Goal: Book appointment/travel/reservation

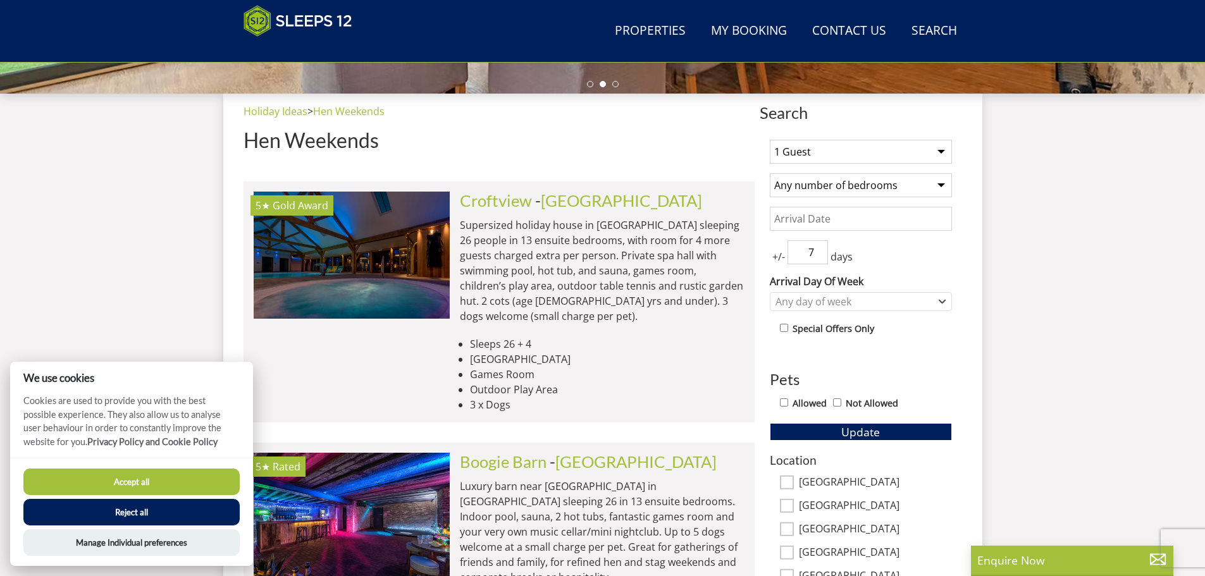
scroll to position [455, 0]
click at [797, 151] on select "1 Guest 2 Guests 3 Guests 4 Guests 5 Guests 6 Guests 7 Guests 8 Guests 9 Guests…" at bounding box center [861, 151] width 182 height 24
select select "20"
click at [770, 139] on select "1 Guest 2 Guests 3 Guests 4 Guests 5 Guests 6 Guests 7 Guests 8 Guests 9 Guests…" at bounding box center [861, 151] width 182 height 24
click at [836, 184] on select "Any number of bedrooms 4 Bedrooms 5 Bedrooms 6 Bedrooms 7 Bedrooms 8 Bedrooms 9…" at bounding box center [861, 185] width 182 height 24
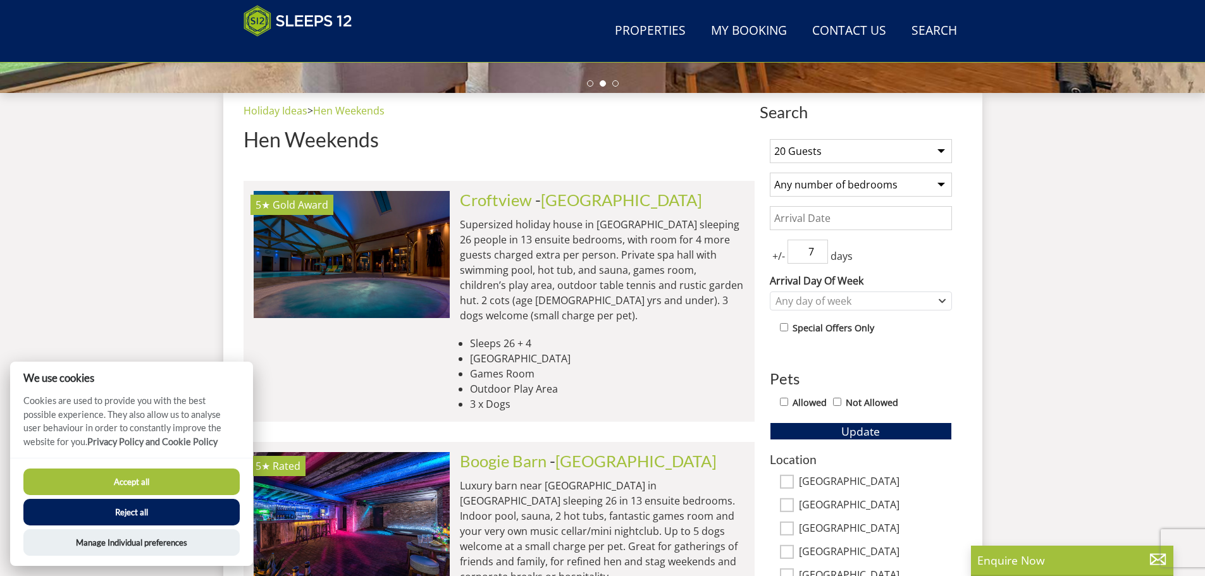
click at [836, 184] on select "Any number of bedrooms 4 Bedrooms 5 Bedrooms 6 Bedrooms 7 Bedrooms 8 Bedrooms 9…" at bounding box center [861, 185] width 182 height 24
click at [846, 214] on input "Date" at bounding box center [861, 218] width 182 height 24
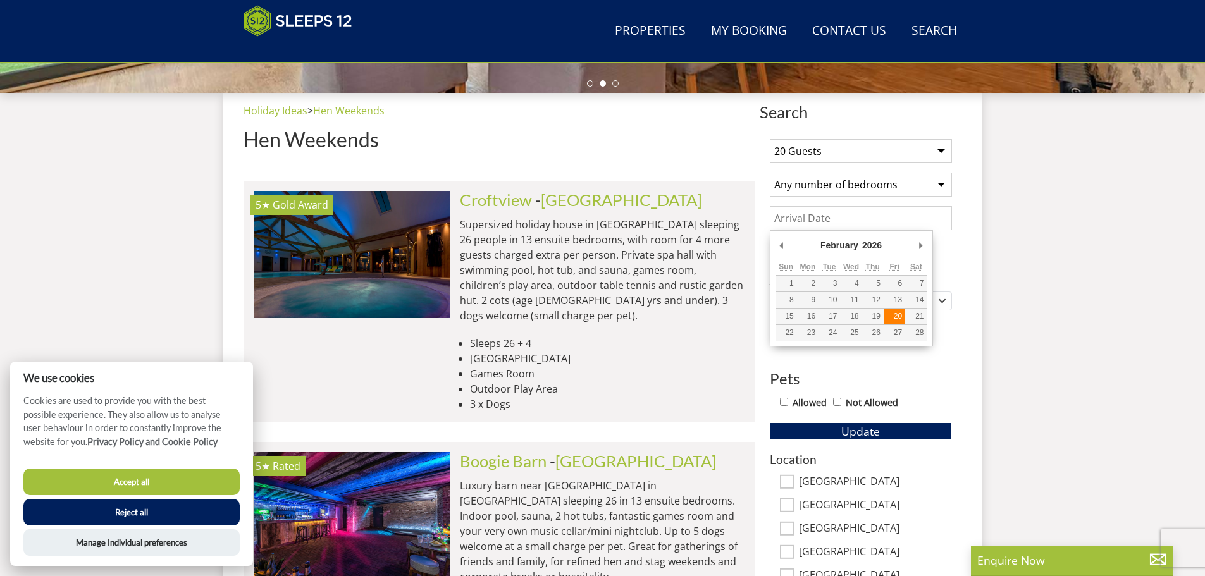
type input "[DATE]"
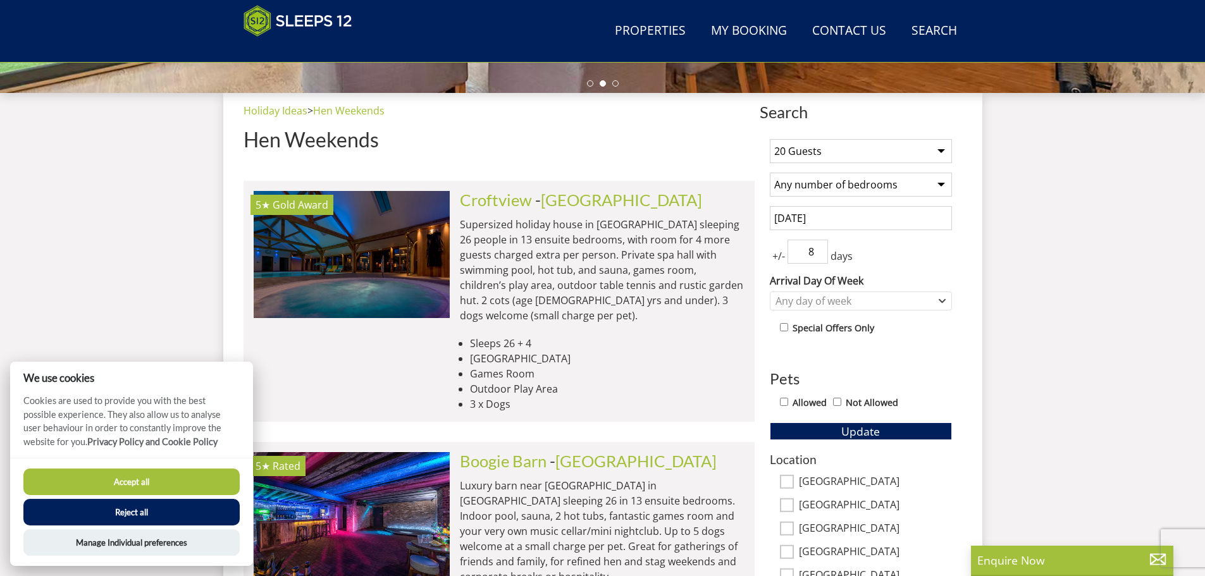
click at [814, 250] on input "8" at bounding box center [807, 252] width 40 height 24
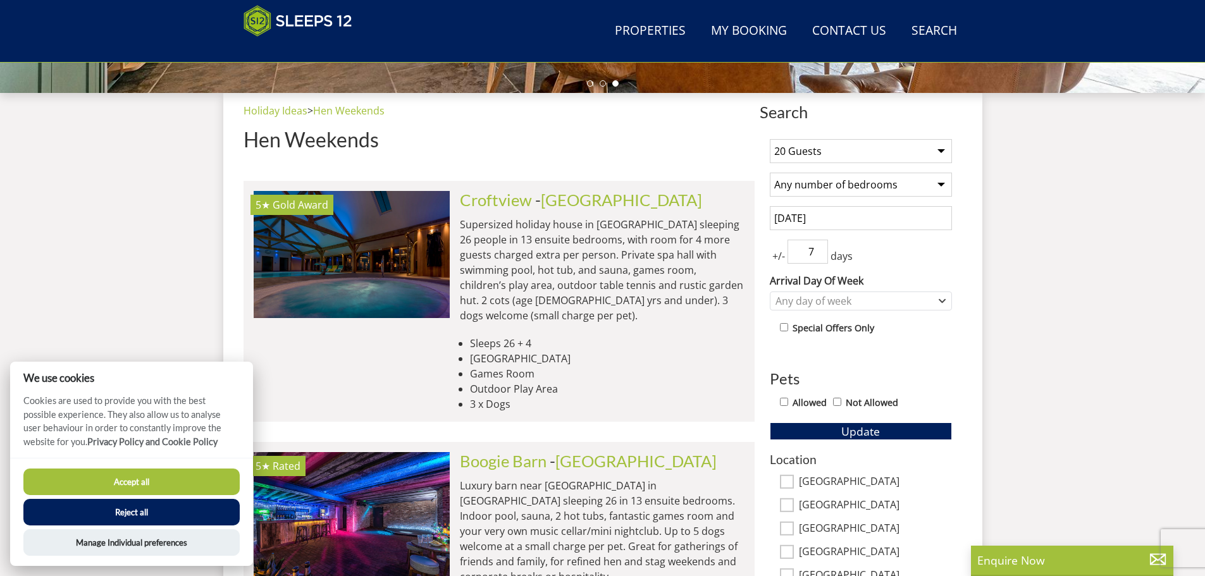
click at [819, 256] on input "7" at bounding box center [807, 252] width 40 height 24
click at [819, 256] on input "6" at bounding box center [807, 252] width 40 height 24
click at [819, 256] on input "5" at bounding box center [807, 252] width 40 height 24
click at [819, 256] on input "4" at bounding box center [807, 252] width 40 height 24
click at [819, 256] on input "3" at bounding box center [807, 252] width 40 height 24
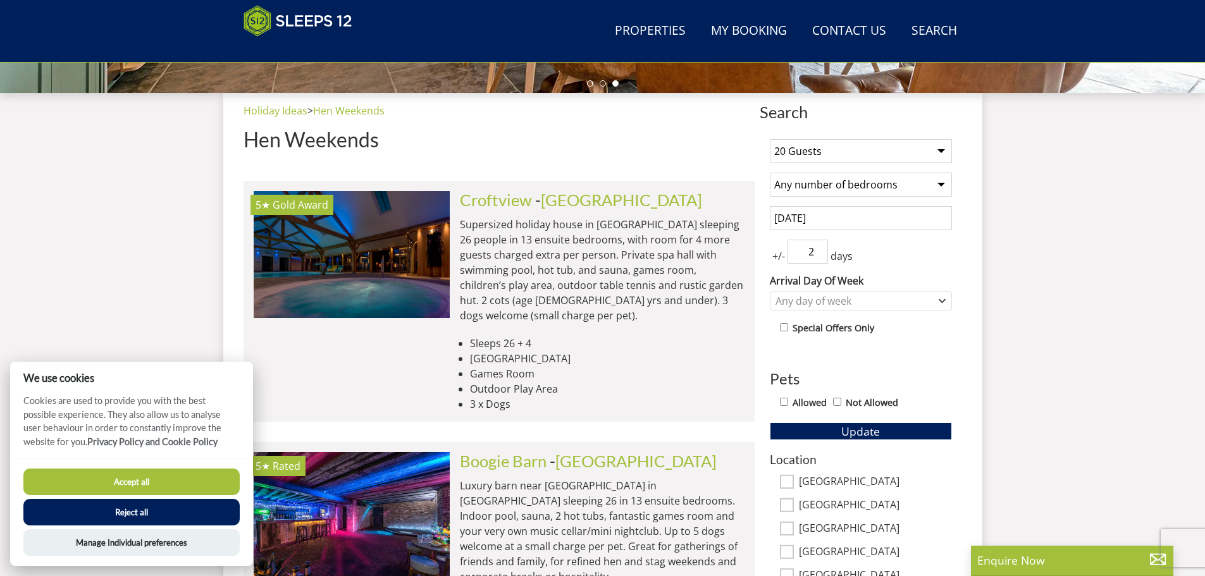
click at [819, 256] on input "2" at bounding box center [807, 252] width 40 height 24
click at [819, 256] on input "1" at bounding box center [807, 252] width 40 height 24
type input "0"
click at [819, 256] on input "0" at bounding box center [807, 252] width 40 height 24
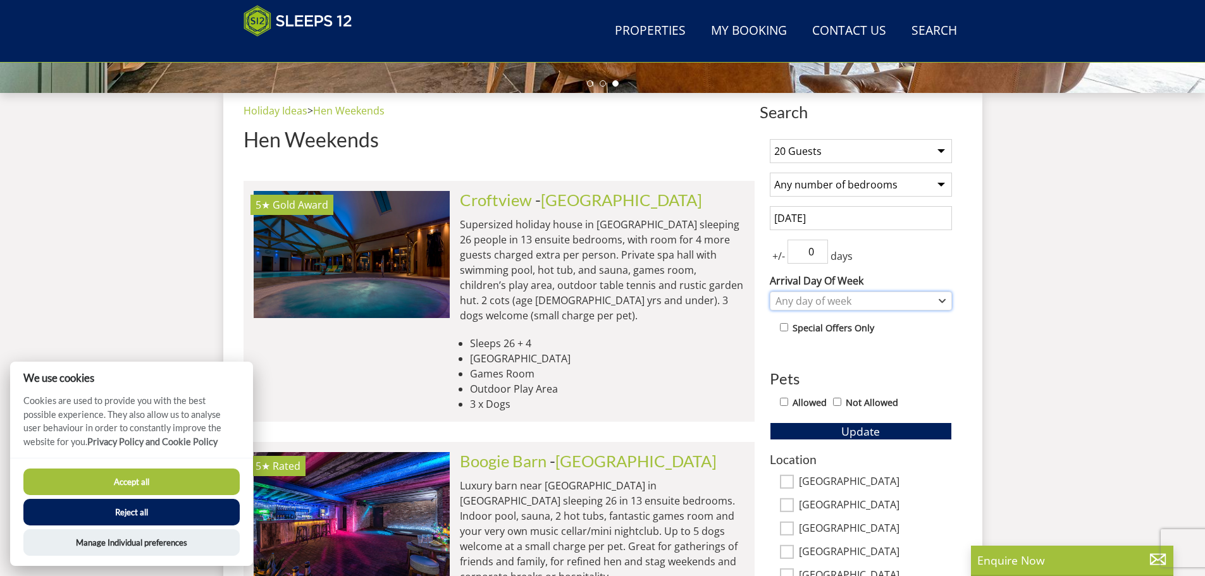
click at [845, 302] on div "Any day of week" at bounding box center [854, 301] width 164 height 14
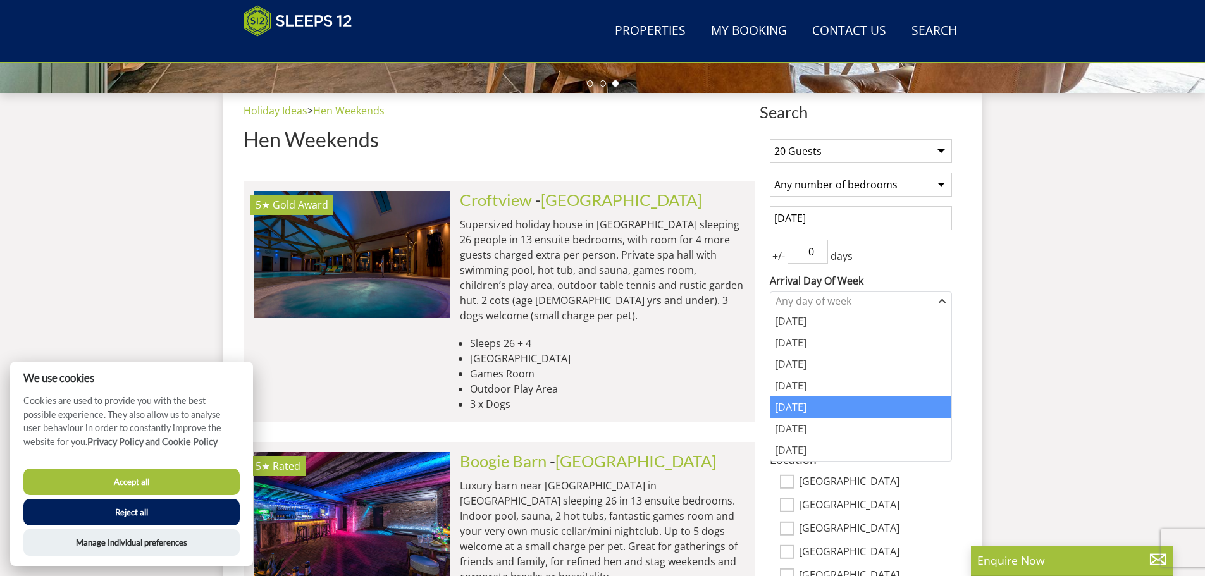
click at [825, 402] on div "[DATE]" at bounding box center [860, 408] width 181 height 22
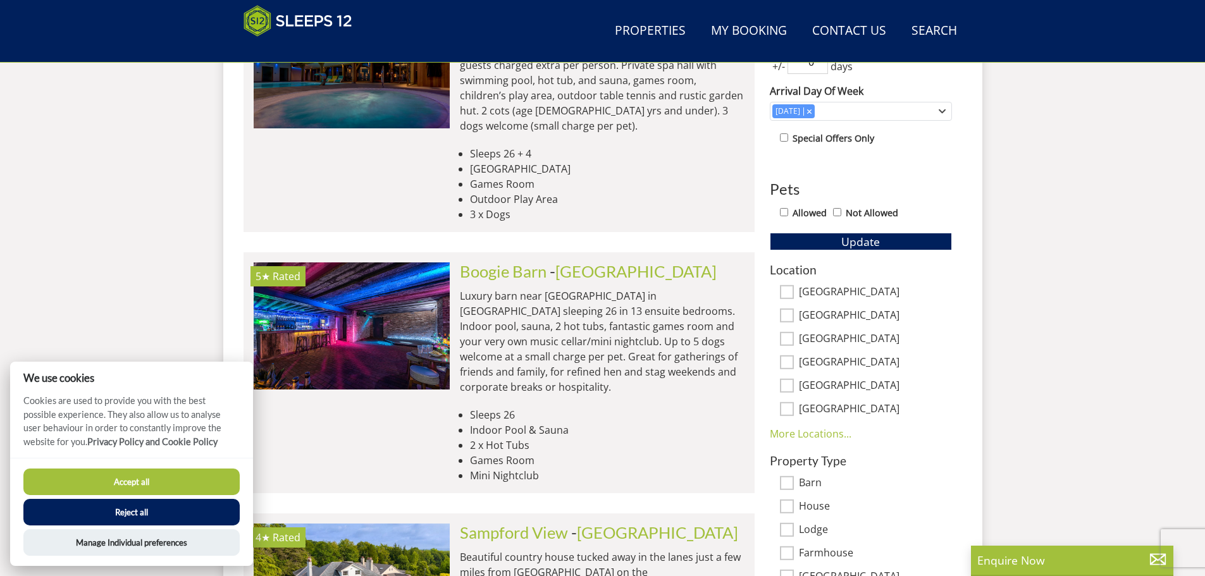
scroll to position [708, 0]
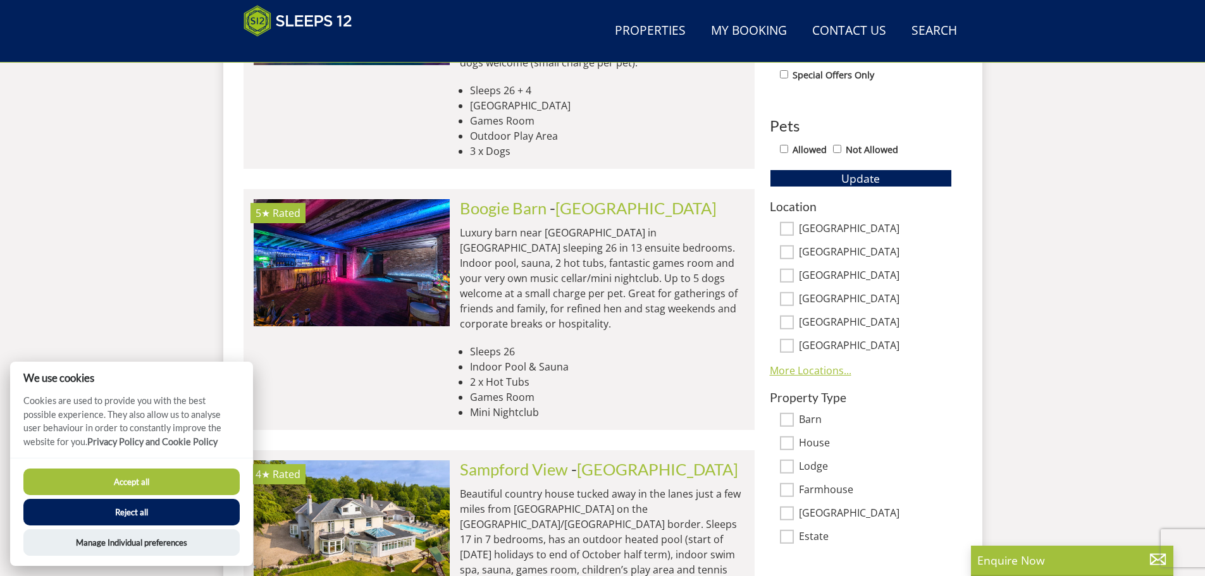
click at [835, 367] on link "More Locations..." at bounding box center [811, 371] width 82 height 14
click at [789, 345] on input "[GEOGRAPHIC_DATA]" at bounding box center [787, 346] width 14 height 14
checkbox input "true"
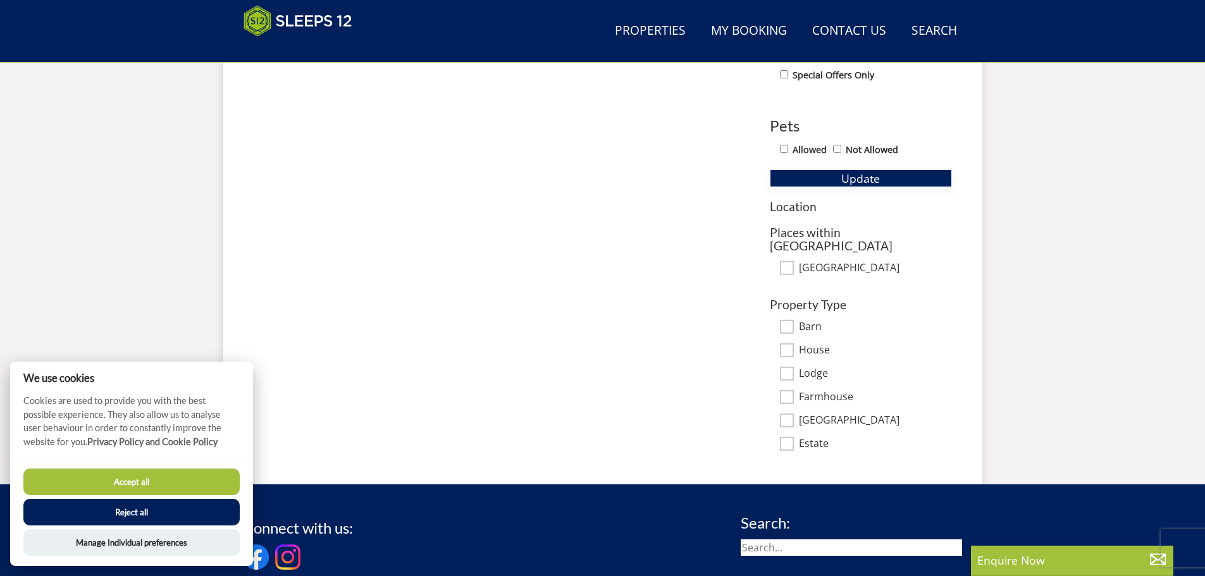
click at [859, 178] on span "Update" at bounding box center [860, 178] width 39 height 15
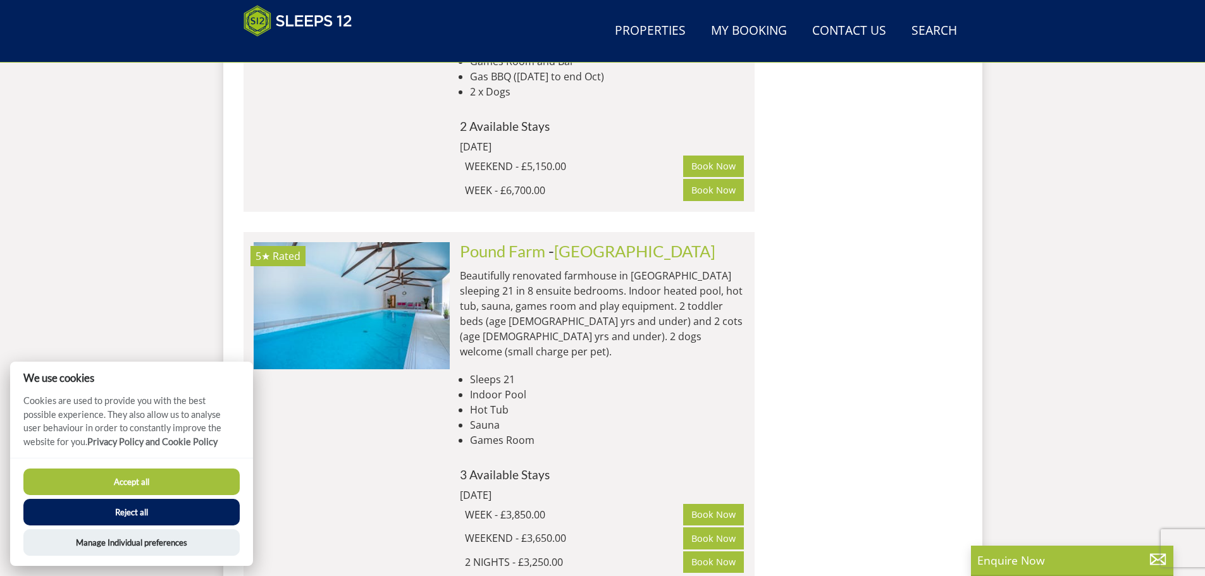
scroll to position [1594, 0]
